Goal: Book appointment/travel/reservation

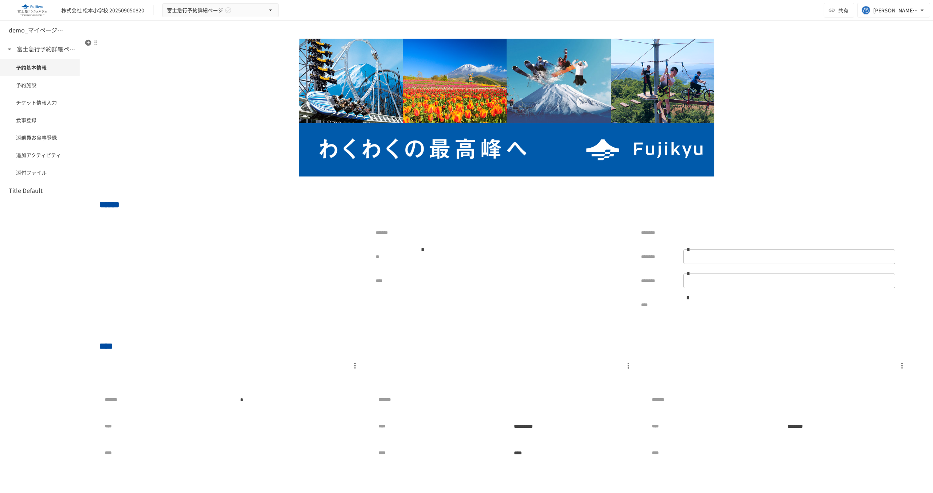
type input "**"
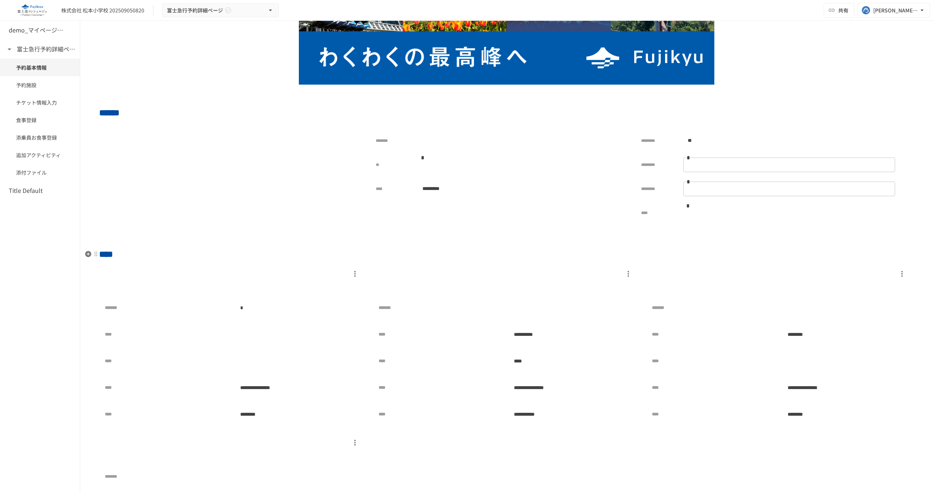
scroll to position [114, 0]
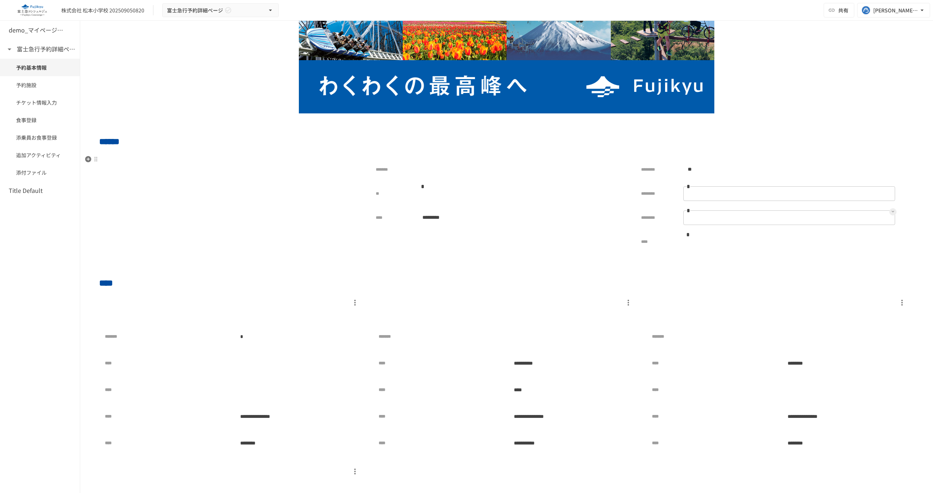
scroll to position [0, 0]
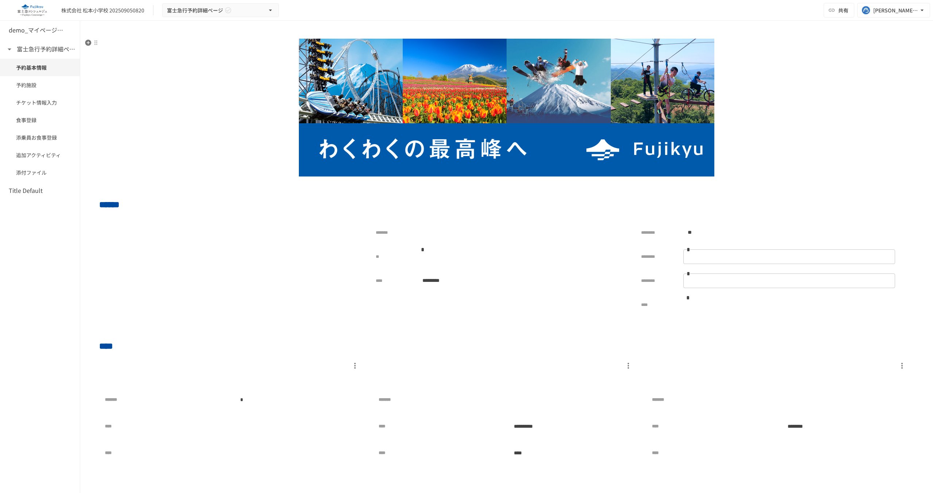
click at [100, 46] on div at bounding box center [506, 108] width 815 height 138
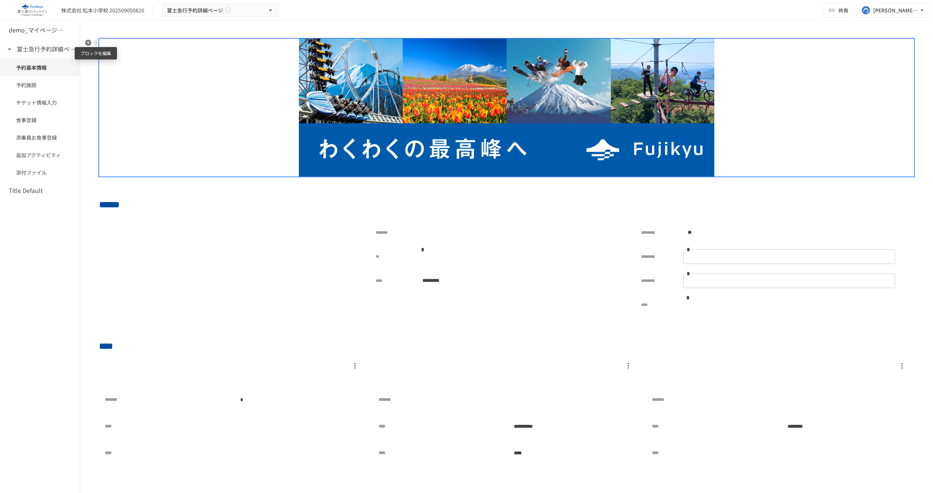
click at [96, 43] on div at bounding box center [96, 43] width 6 height 6
click at [356, 187] on div at bounding box center [466, 246] width 933 height 493
click at [356, 187] on p at bounding box center [506, 184] width 815 height 9
